Goal: Task Accomplishment & Management: Manage account settings

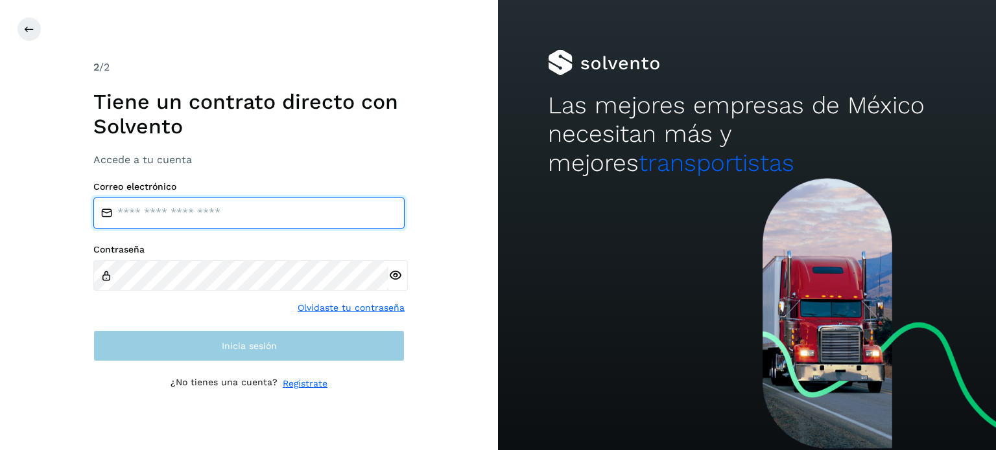
type input "**********"
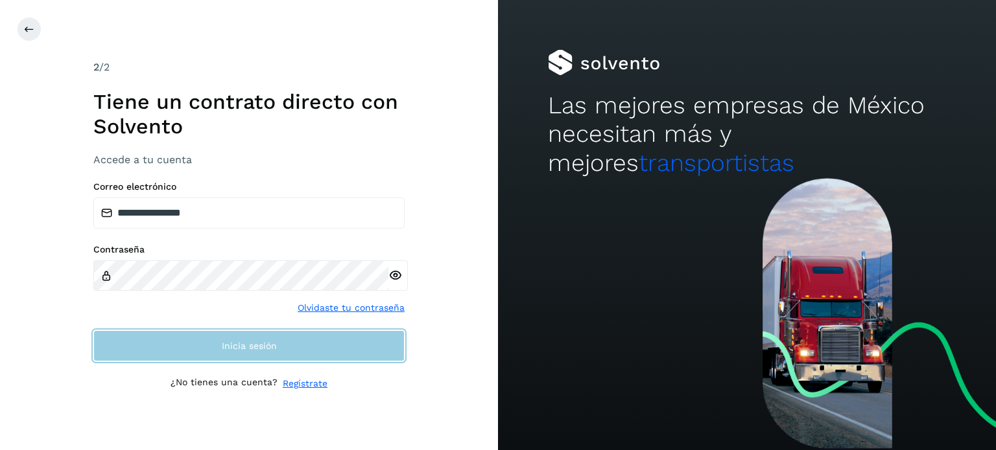
click at [257, 353] on button "Inicia sesión" at bounding box center [248, 346] width 311 height 31
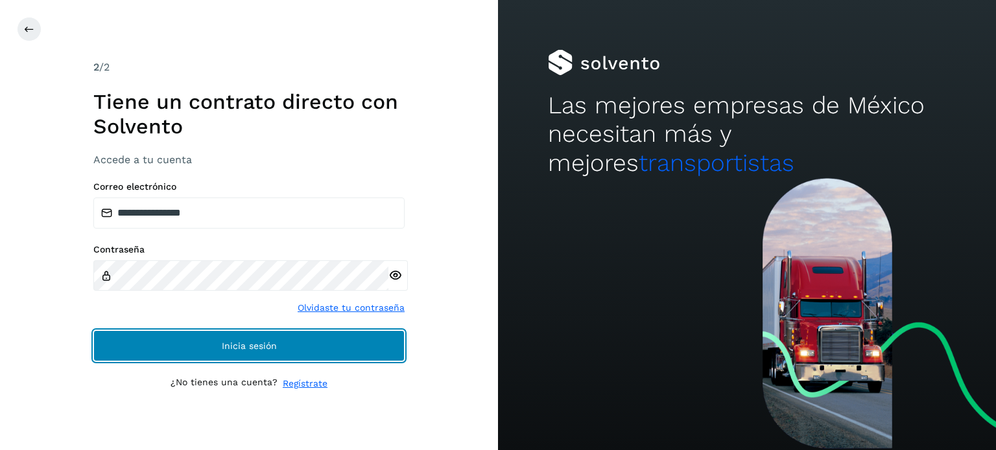
click at [257, 353] on button "Inicia sesión" at bounding box center [248, 346] width 311 height 31
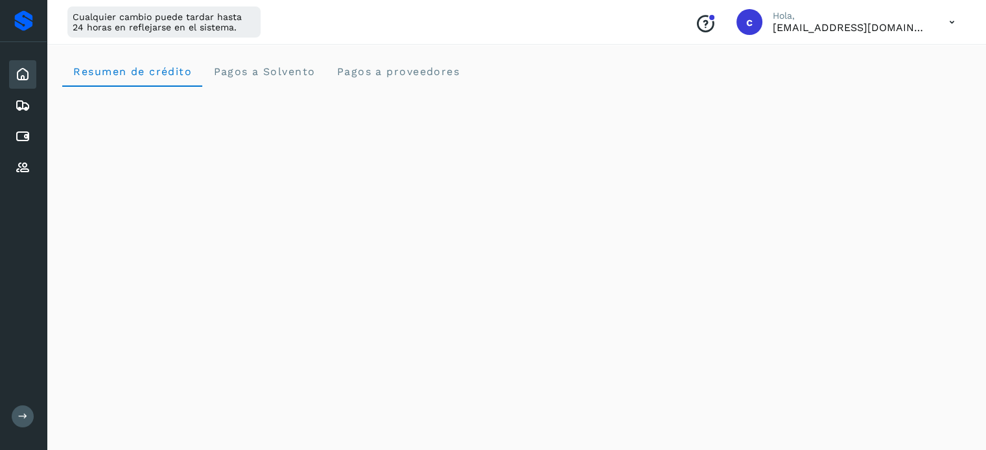
click at [22, 420] on icon at bounding box center [23, 417] width 10 height 10
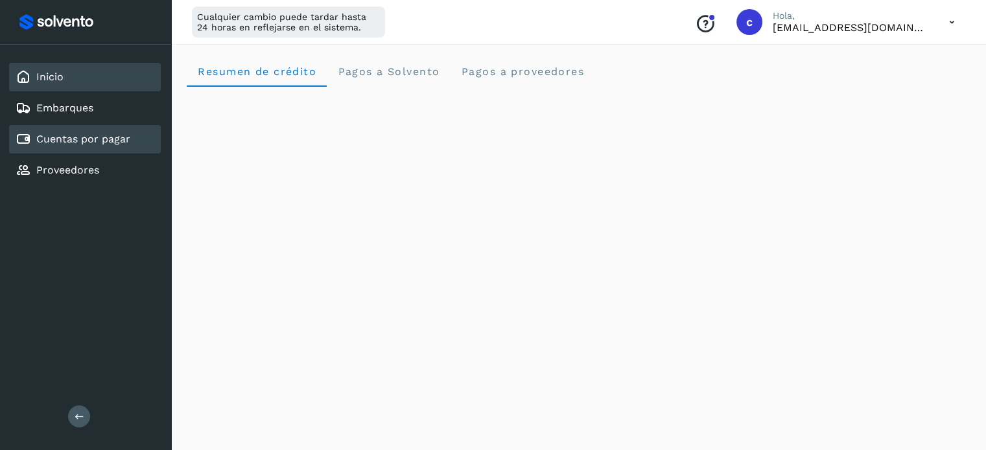
click at [106, 134] on link "Cuentas por pagar" at bounding box center [83, 139] width 94 height 12
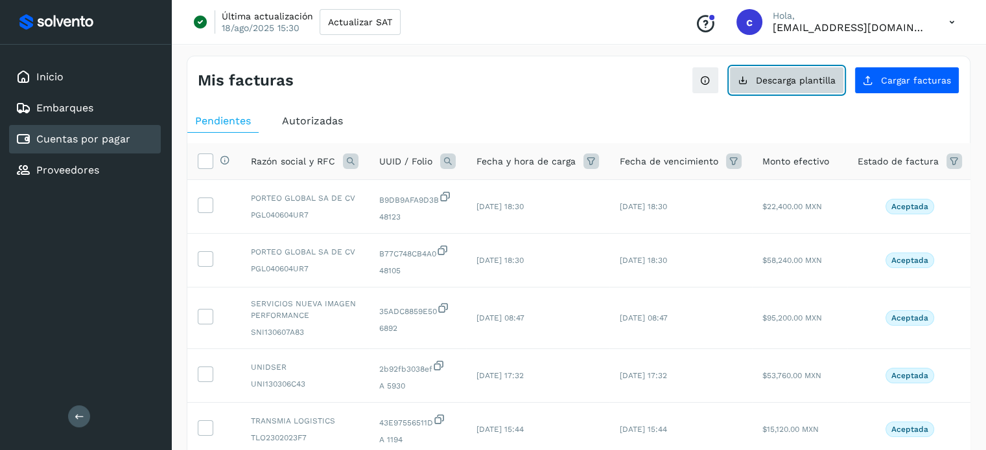
click at [772, 82] on span "Descarga plantilla" at bounding box center [796, 80] width 80 height 9
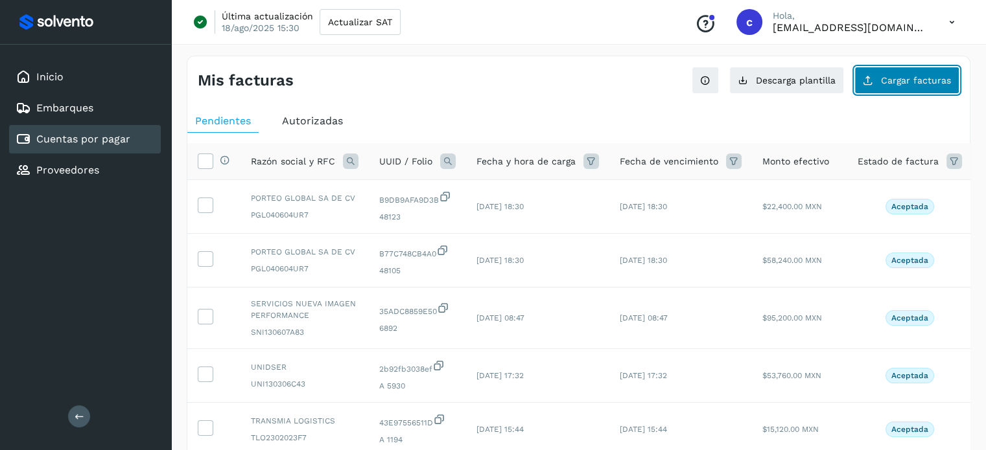
click at [901, 76] on span "Cargar facturas" at bounding box center [916, 80] width 70 height 9
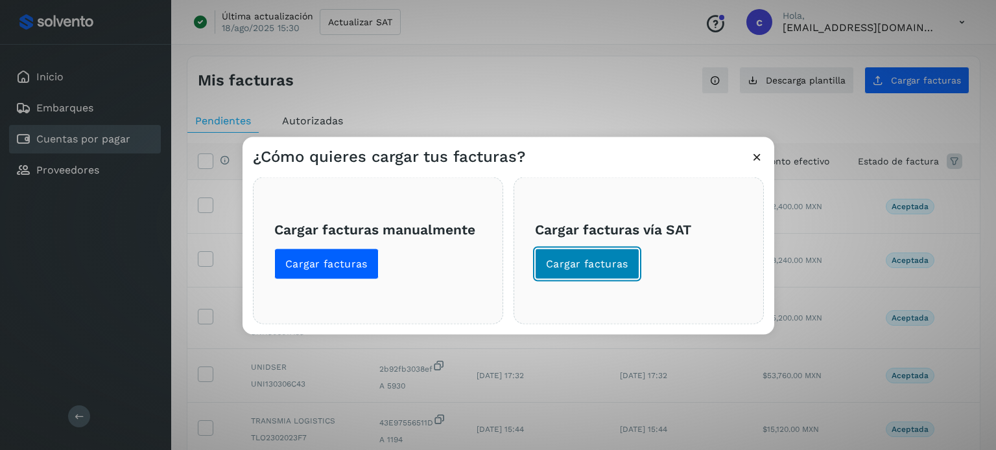
click at [604, 265] on span "Cargar facturas" at bounding box center [587, 264] width 82 height 14
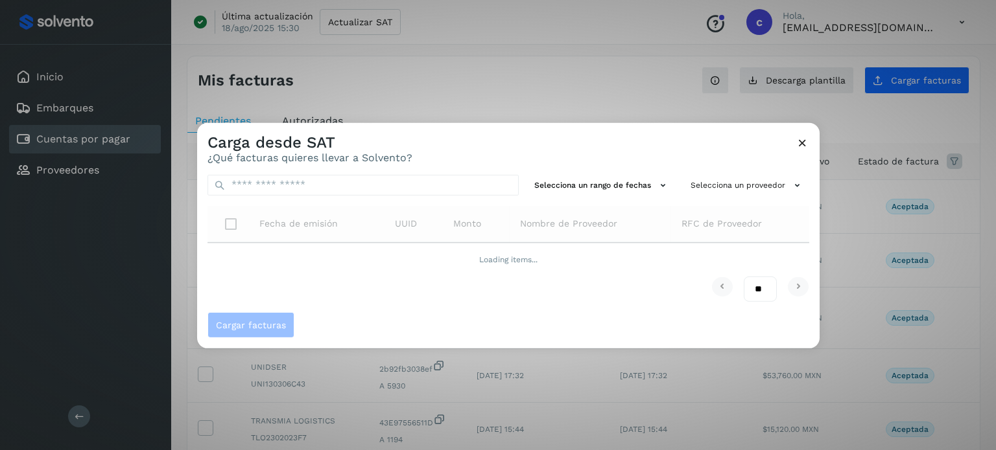
click at [802, 143] on icon at bounding box center [802, 142] width 14 height 14
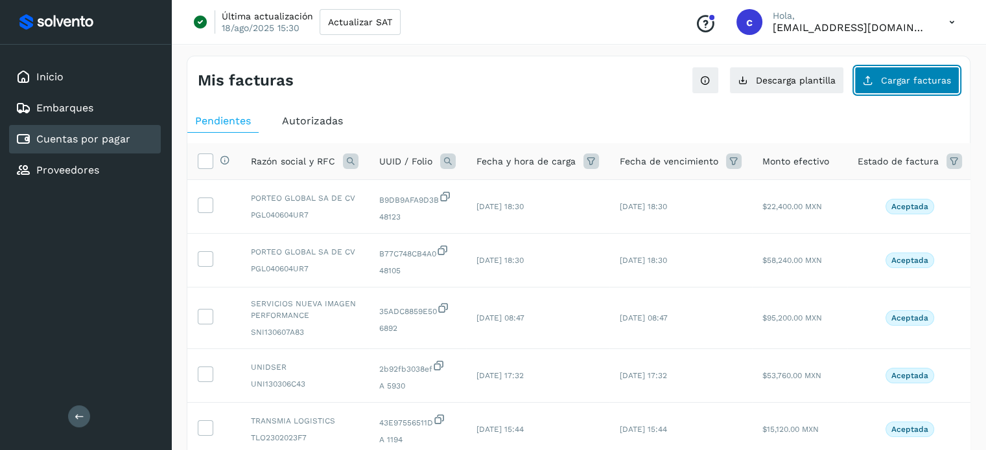
click at [893, 88] on button "Cargar facturas" at bounding box center [906, 80] width 105 height 27
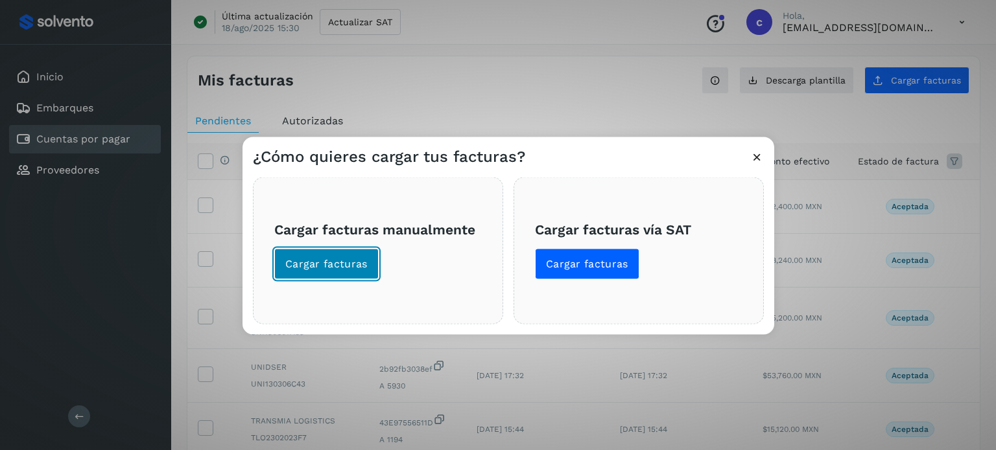
click at [307, 261] on span "Cargar facturas" at bounding box center [326, 264] width 82 height 14
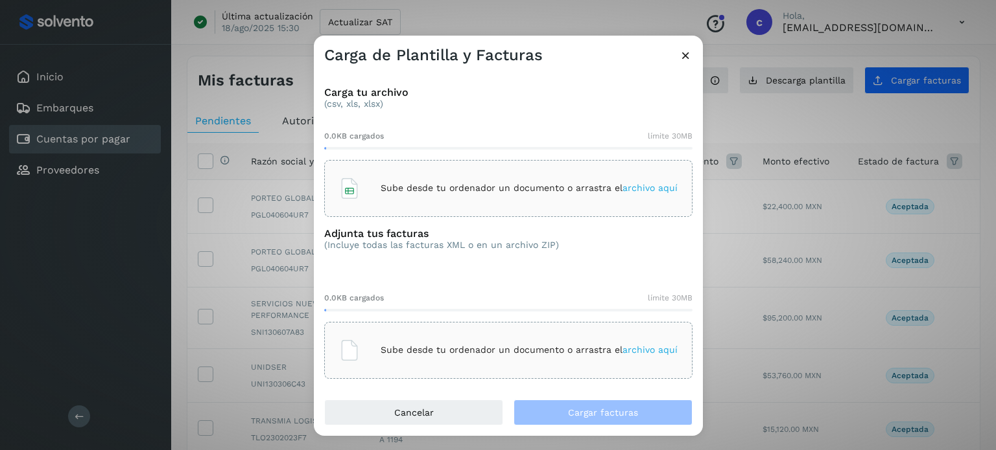
click at [373, 181] on div "Sube desde tu ordenador un documento o arrastra el archivo aquí" at bounding box center [508, 188] width 338 height 35
click at [364, 330] on div "Sube desde tu ordenador un documento o arrastra el archivo aquí" at bounding box center [508, 350] width 368 height 57
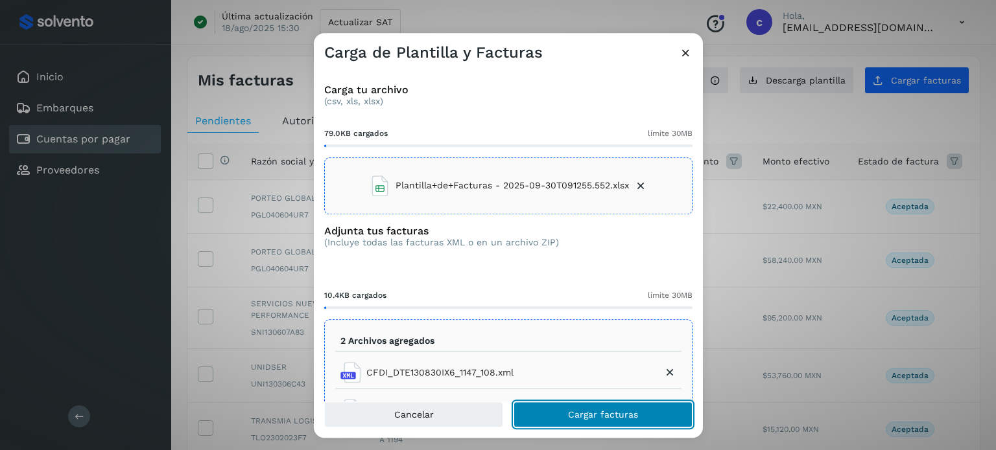
click at [566, 421] on button "Cargar facturas" at bounding box center [602, 415] width 179 height 26
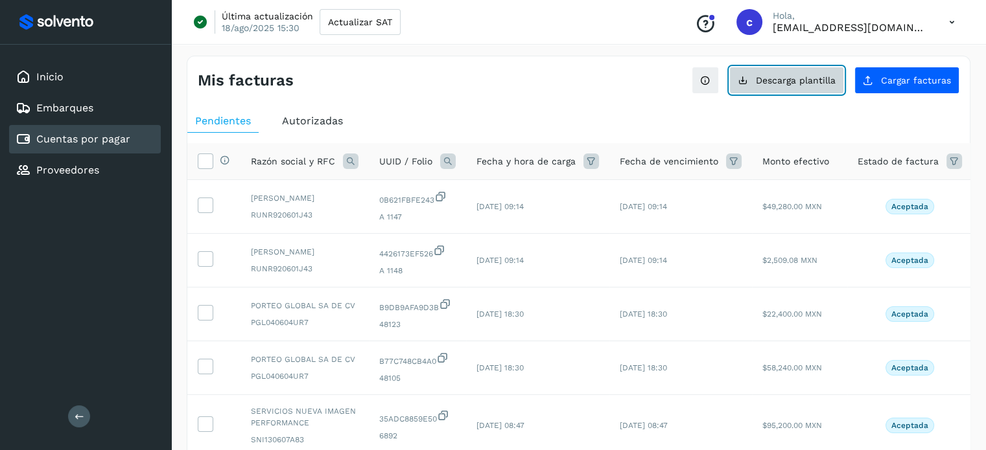
click at [806, 81] on span "Descarga plantilla" at bounding box center [796, 80] width 80 height 9
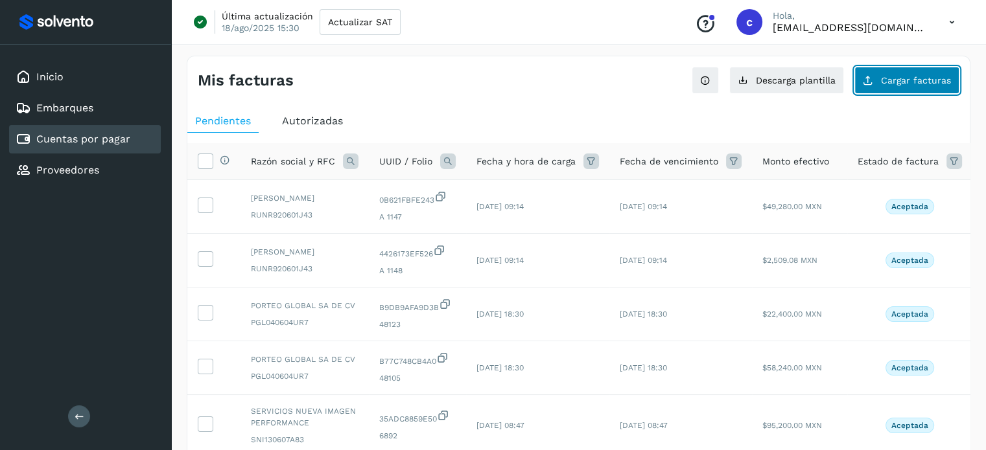
click at [880, 81] on button "Cargar facturas" at bounding box center [906, 80] width 105 height 27
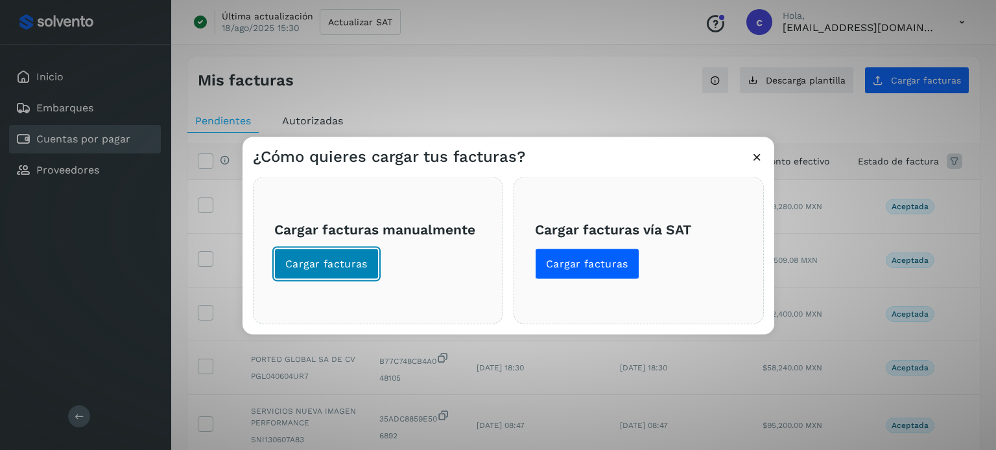
click at [298, 272] on button "Cargar facturas" at bounding box center [326, 263] width 104 height 31
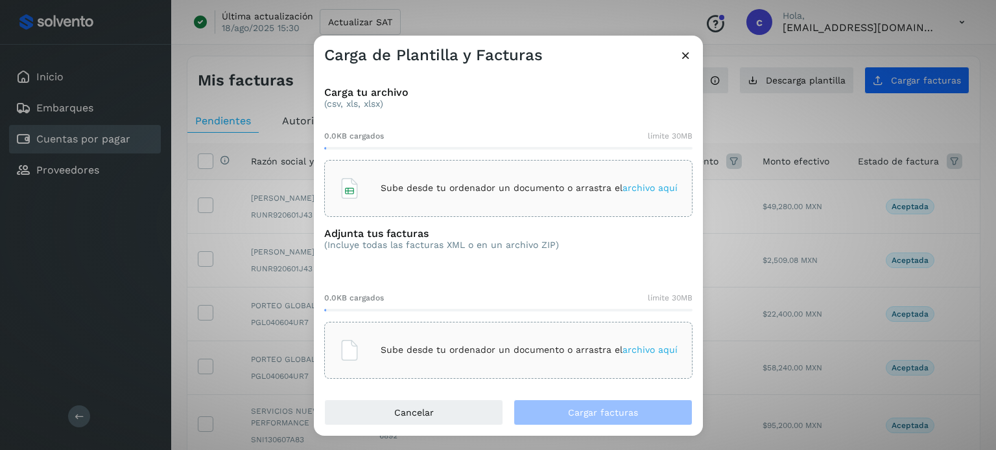
click at [409, 184] on p "Sube desde tu ordenador un documento o arrastra el archivo aquí" at bounding box center [528, 188] width 297 height 11
click at [371, 344] on div "Sube desde tu ordenador un documento o arrastra el archivo aquí" at bounding box center [508, 350] width 338 height 35
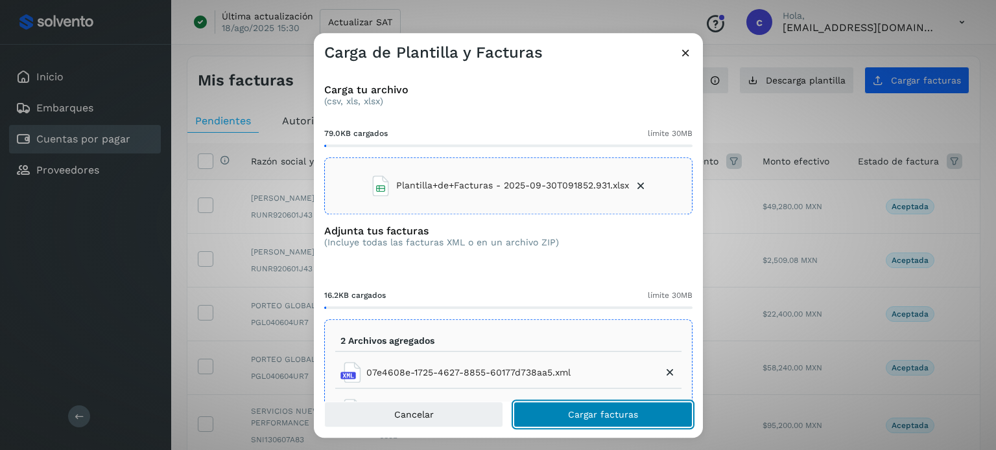
click at [573, 417] on span "Cargar facturas" at bounding box center [603, 414] width 70 height 9
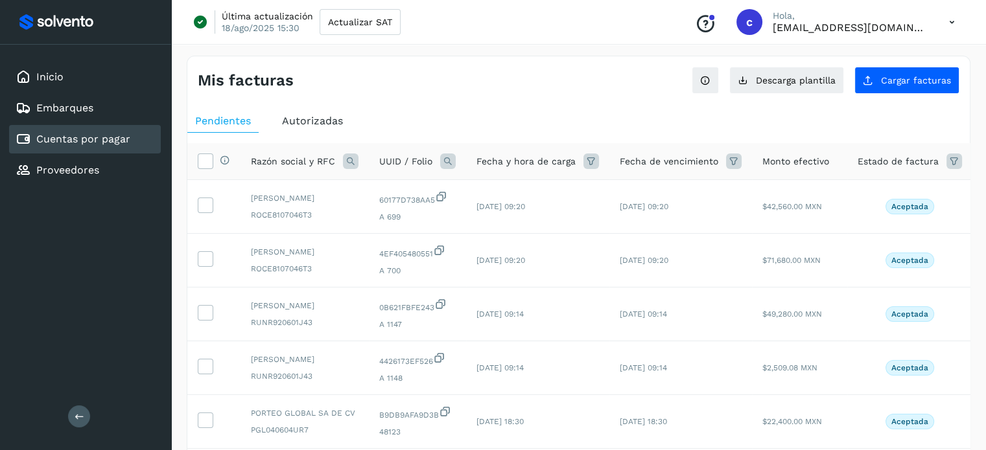
click at [450, 161] on icon at bounding box center [448, 162] width 16 height 16
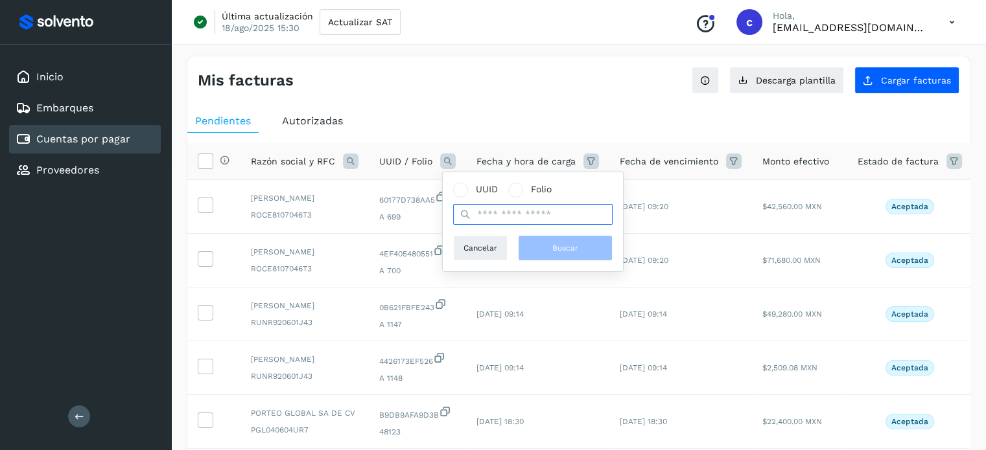
click at [486, 212] on input "text" at bounding box center [532, 214] width 159 height 21
paste input "**********"
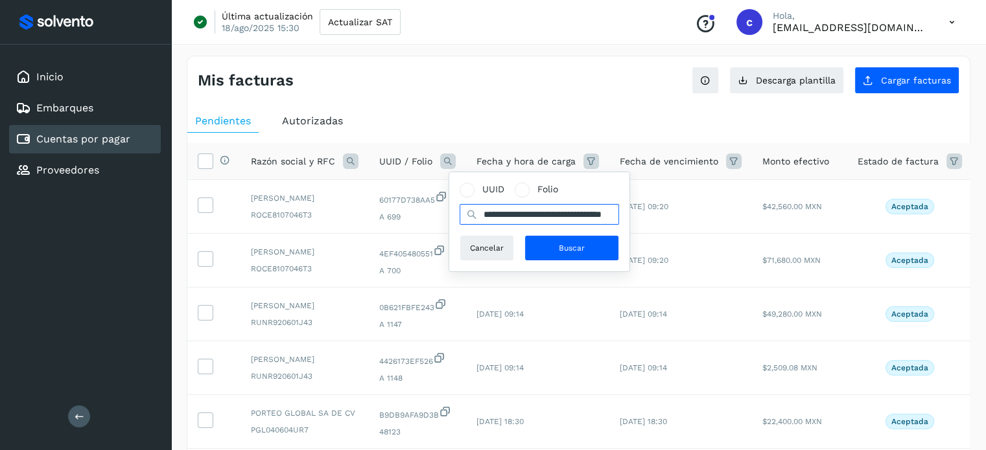
scroll to position [0, 60]
type input "**********"
click at [558, 256] on button "Buscar" at bounding box center [571, 248] width 95 height 26
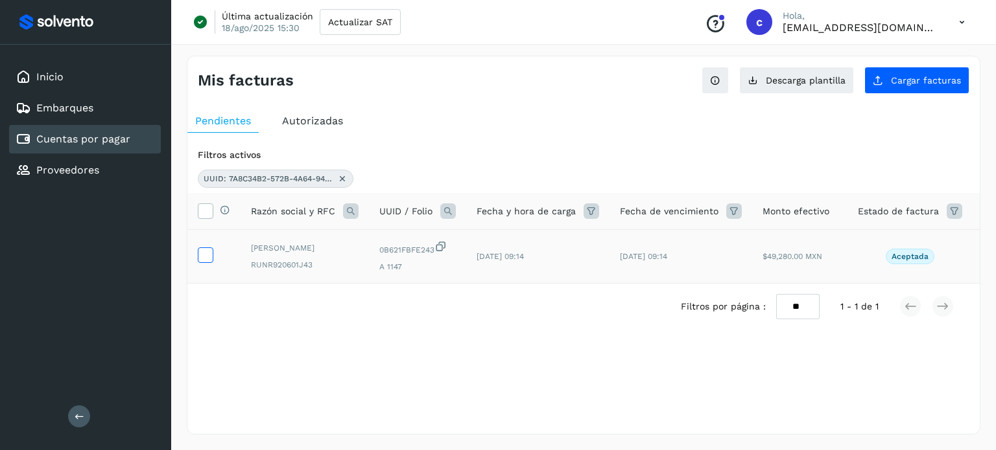
click at [204, 249] on icon at bounding box center [205, 255] width 14 height 14
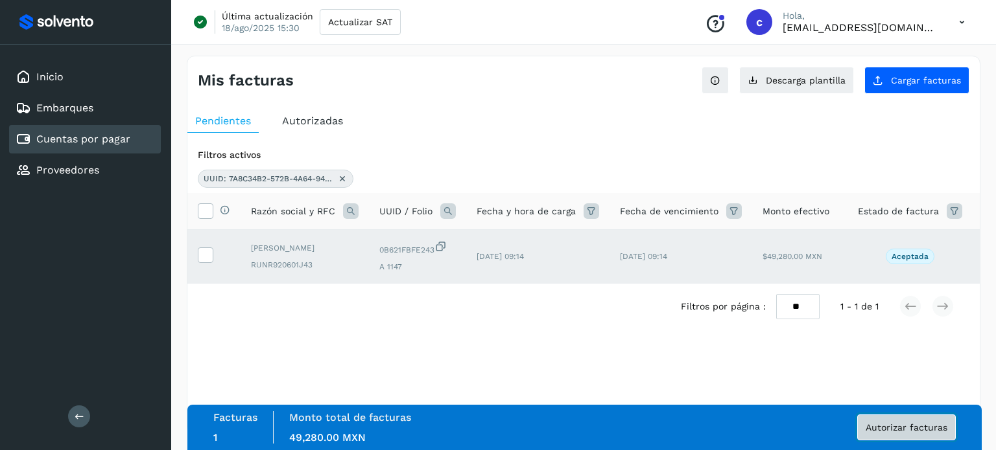
click at [925, 430] on span "Autorizar facturas" at bounding box center [906, 427] width 82 height 9
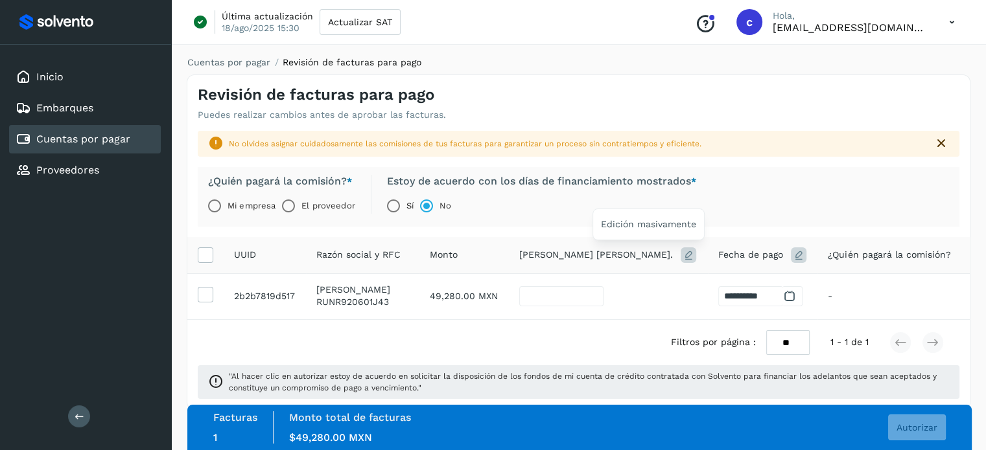
click at [681, 255] on icon at bounding box center [689, 256] width 16 height 16
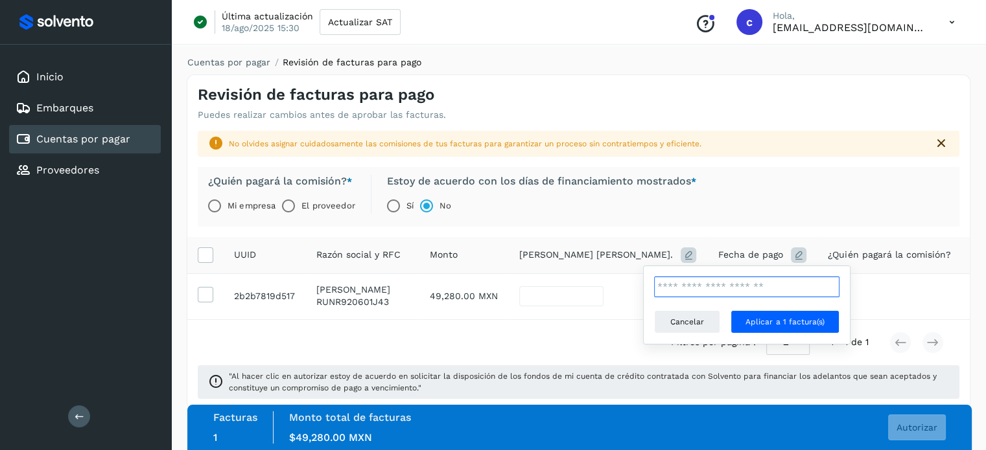
click at [681, 281] on input "**" at bounding box center [746, 287] width 185 height 21
type input "*"
type input "**"
click at [773, 326] on span "Aplicar a 1 factura(s)" at bounding box center [784, 322] width 78 height 12
type input "**"
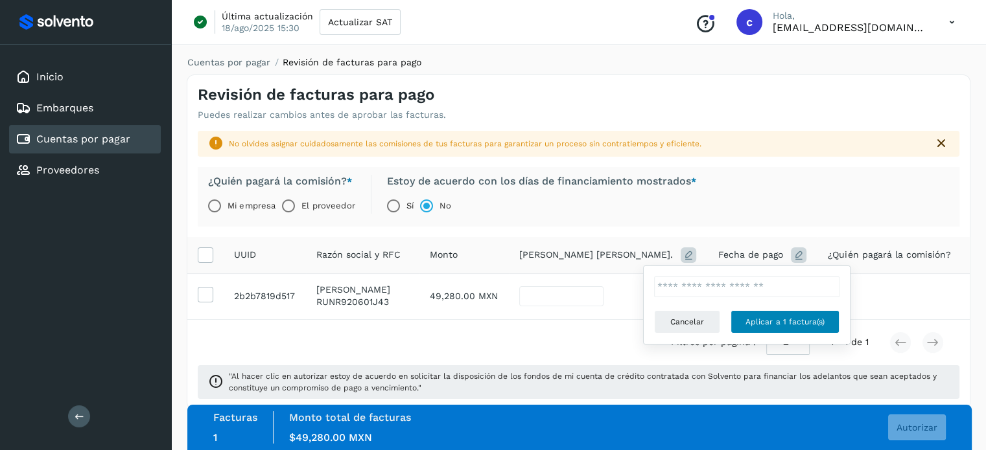
type input "**********"
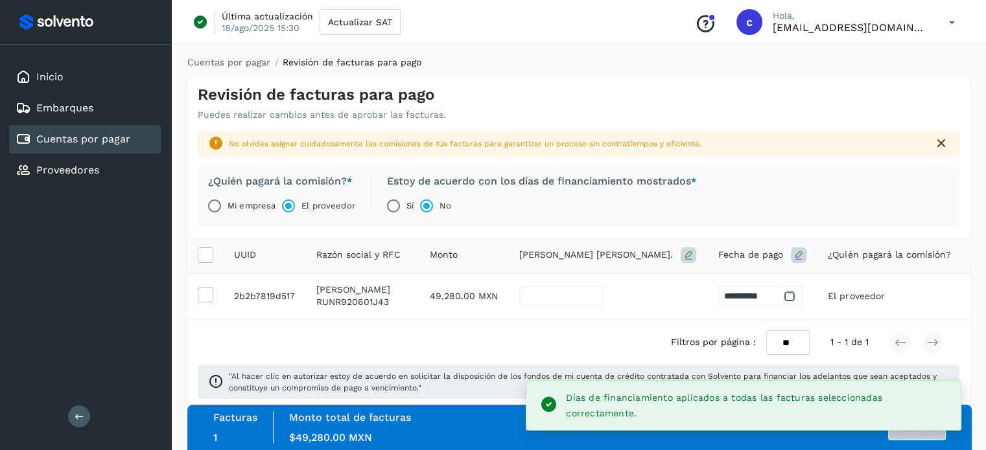
click at [906, 433] on button "Autorizar" at bounding box center [917, 428] width 58 height 26
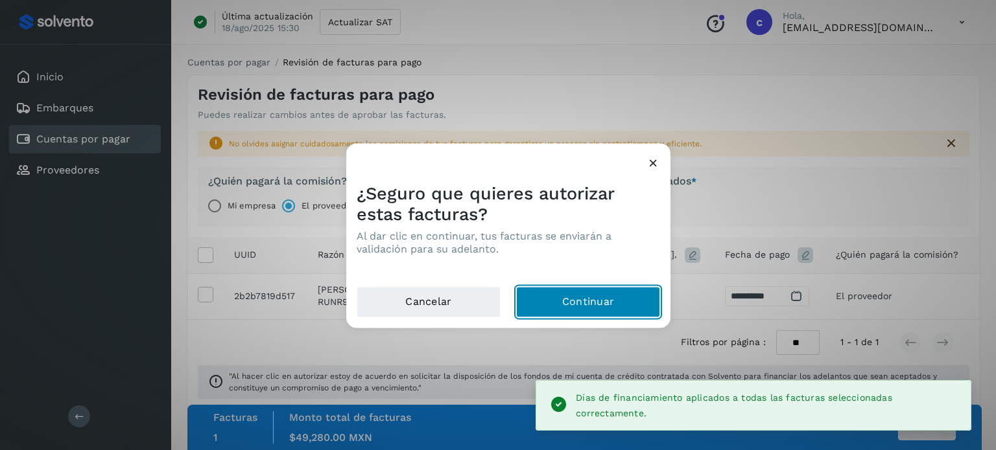
click at [596, 293] on button "Continuar" at bounding box center [588, 301] width 144 height 31
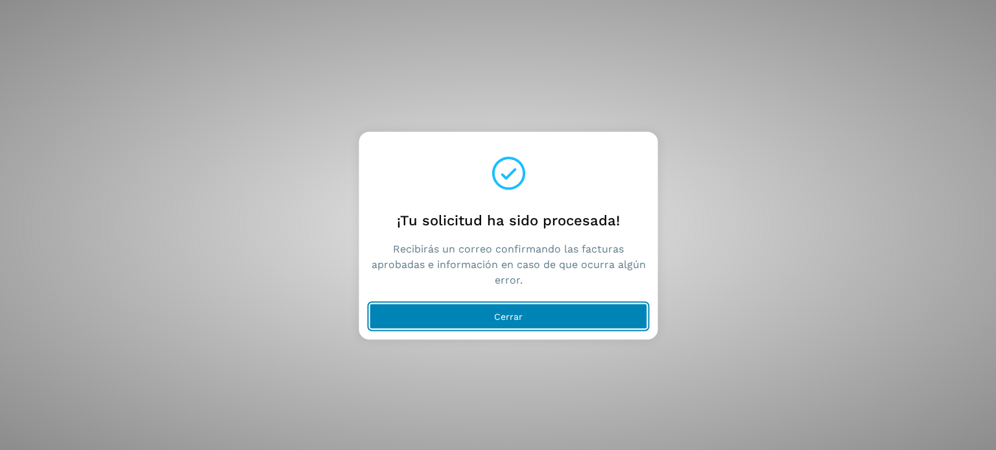
click at [465, 321] on button "Cerrar" at bounding box center [508, 316] width 278 height 26
